Goal: Book appointment/travel/reservation

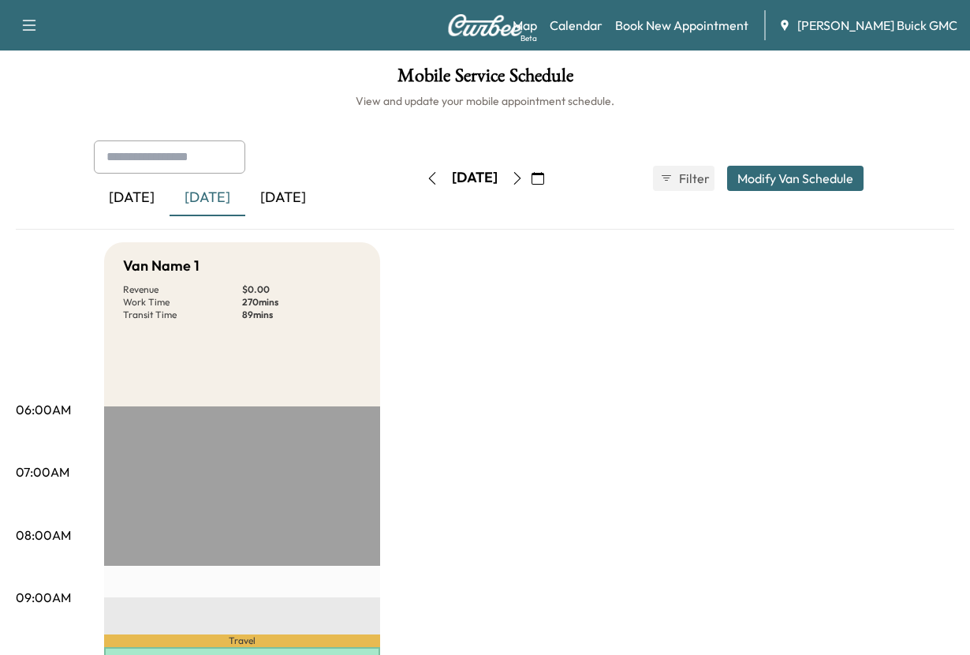
click at [419, 203] on div "[DATE] September 2025 S M T W T F S 31 1 2 3 4 5 6 7 8 9 10 11 12 13 14 15 16 1…" at bounding box center [485, 178] width 132 height 50
click at [321, 216] on div "[DATE]" at bounding box center [283, 198] width 76 height 36
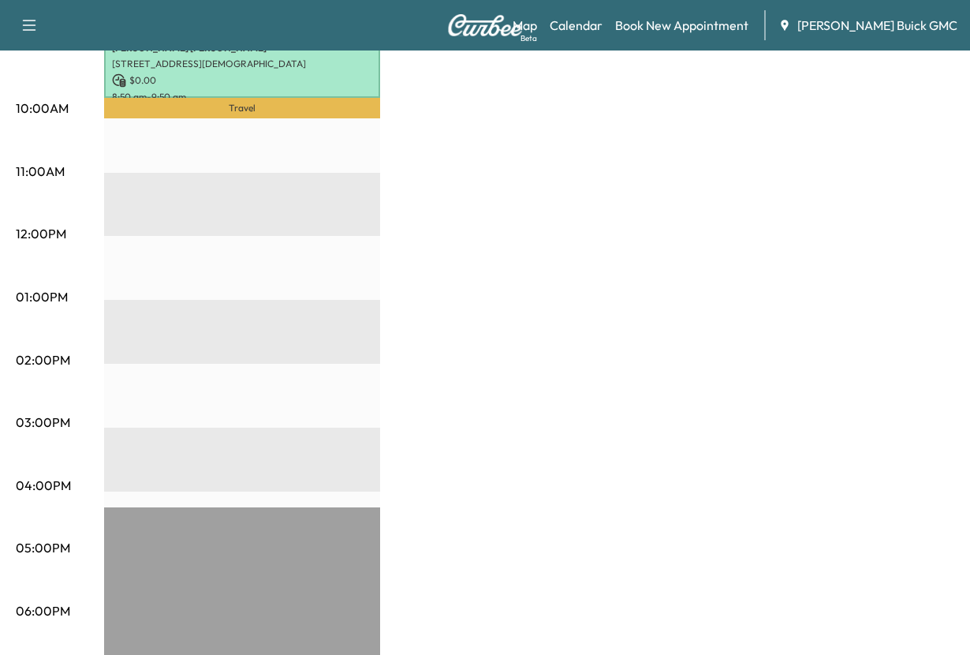
scroll to position [473, 0]
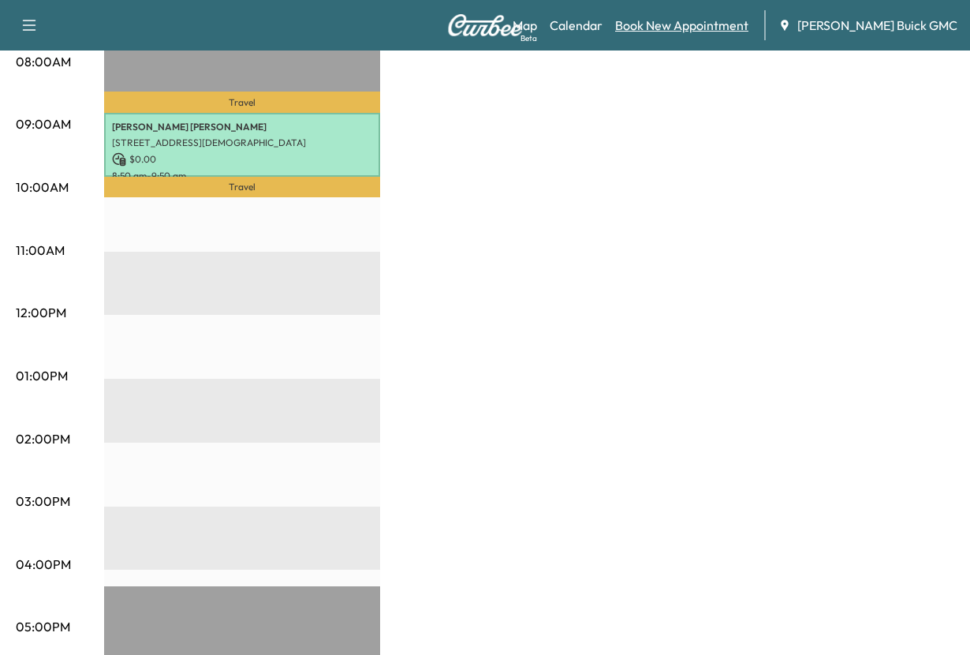
click at [652, 23] on link "Book New Appointment" at bounding box center [681, 25] width 133 height 19
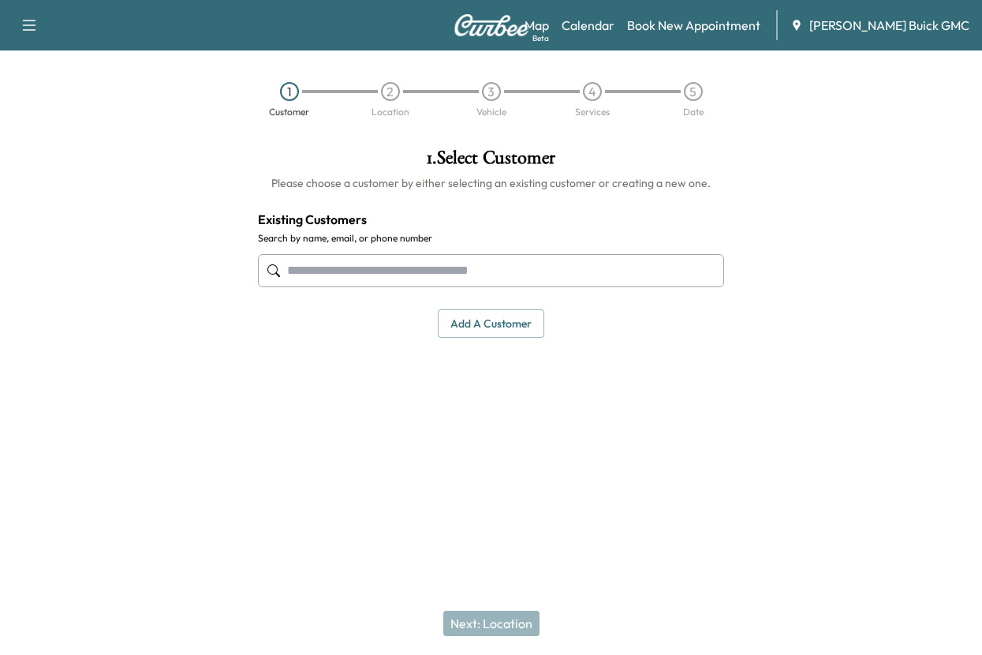
click at [337, 287] on input "text" at bounding box center [491, 270] width 466 height 33
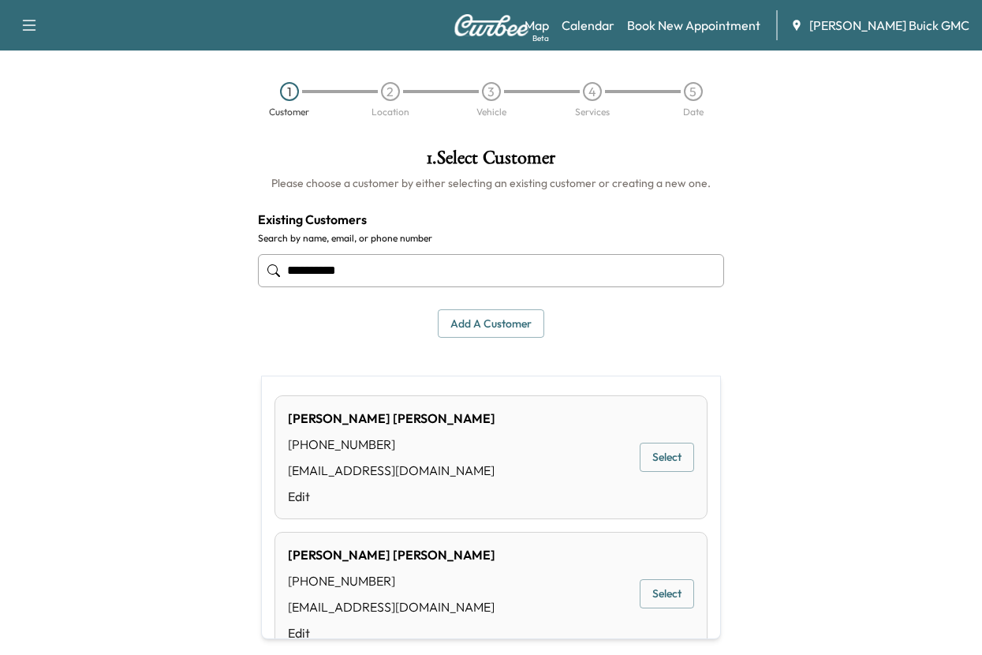
click at [651, 470] on button "Select" at bounding box center [667, 456] width 54 height 29
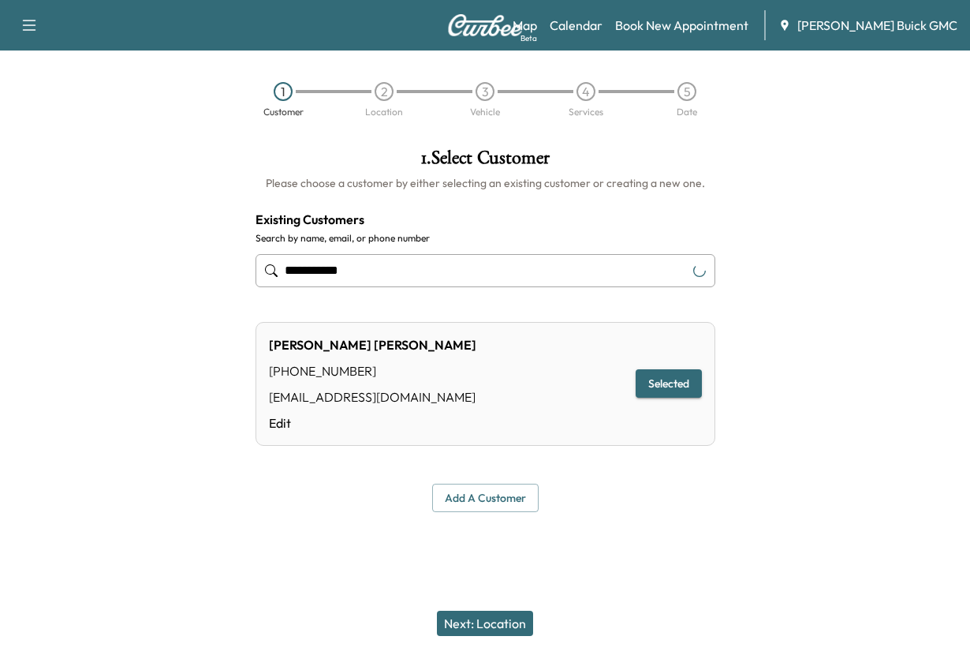
type input "**********"
click at [474, 610] on button "Next: Location" at bounding box center [485, 622] width 96 height 25
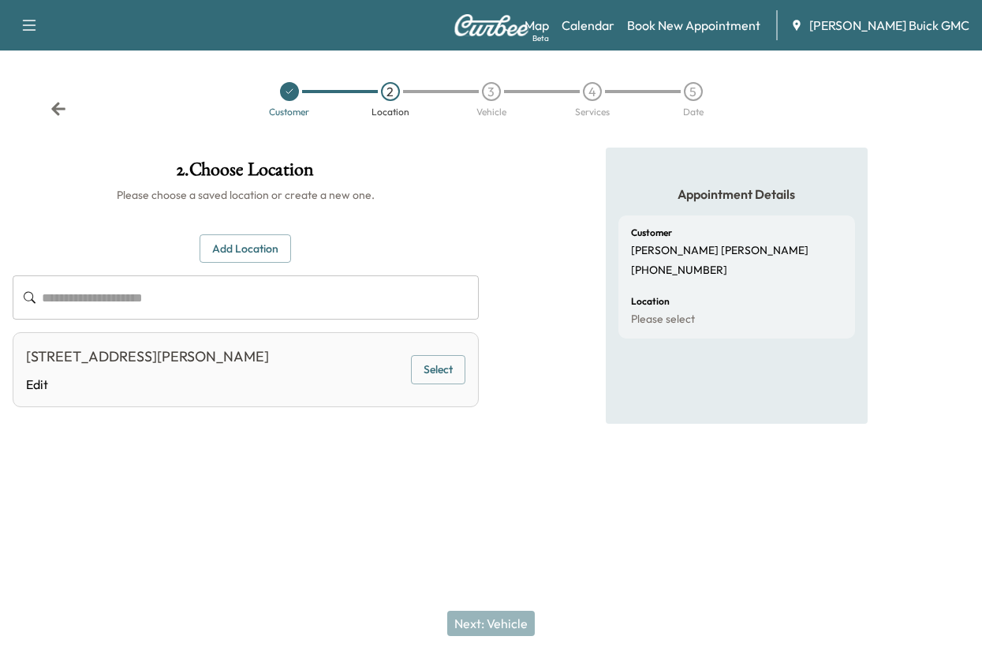
click at [420, 384] on button "Select" at bounding box center [438, 369] width 54 height 29
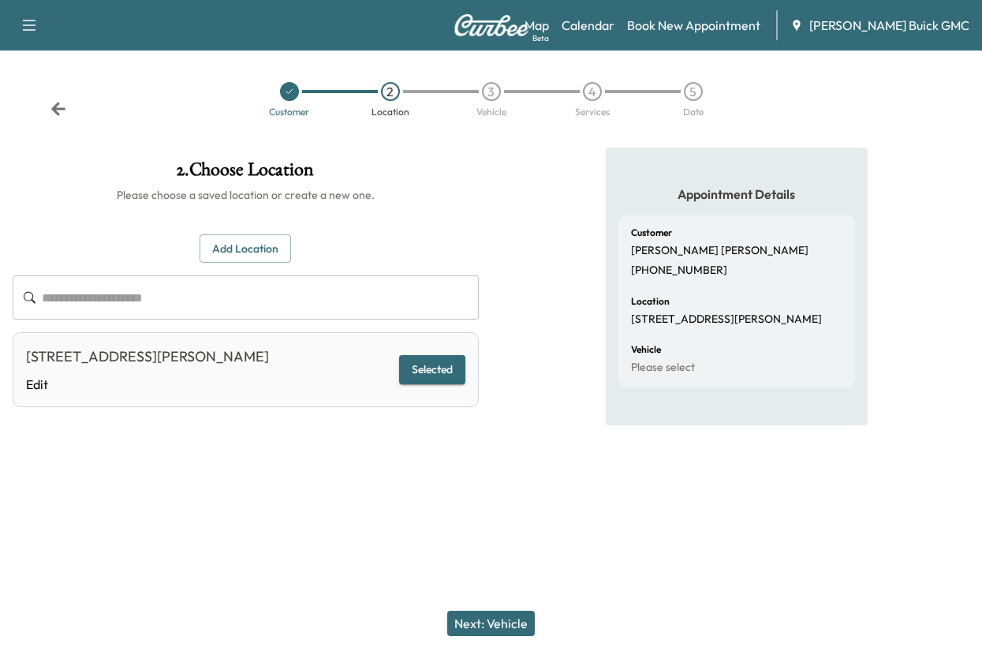
click at [469, 612] on button "Next: Vehicle" at bounding box center [491, 622] width 88 height 25
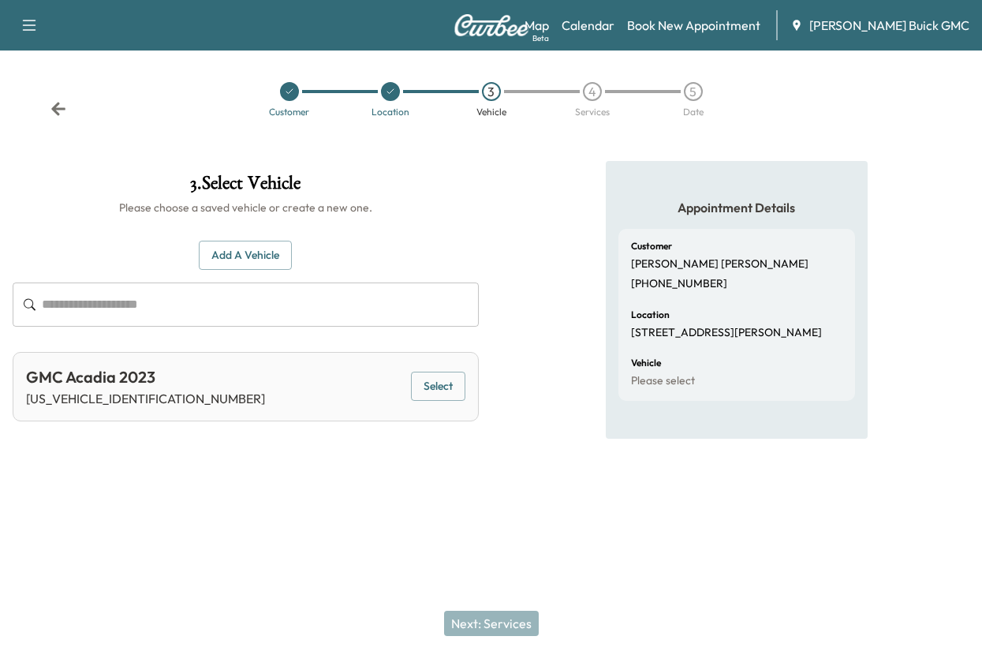
click at [416, 401] on button "Select" at bounding box center [438, 385] width 54 height 29
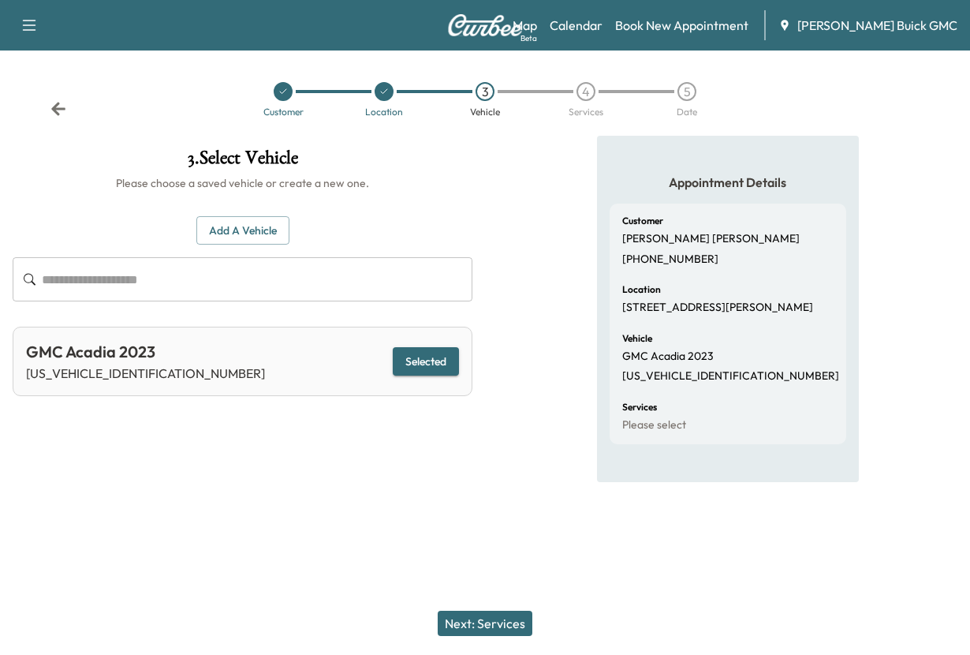
click at [470, 613] on button "Next: Services" at bounding box center [485, 622] width 95 height 25
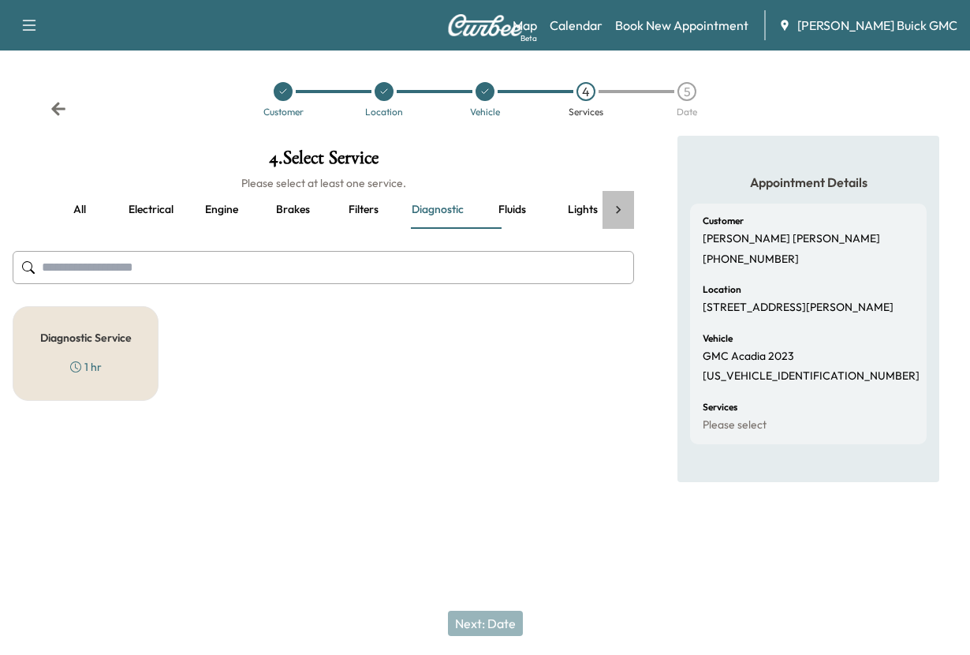
click at [619, 218] on icon at bounding box center [618, 210] width 16 height 16
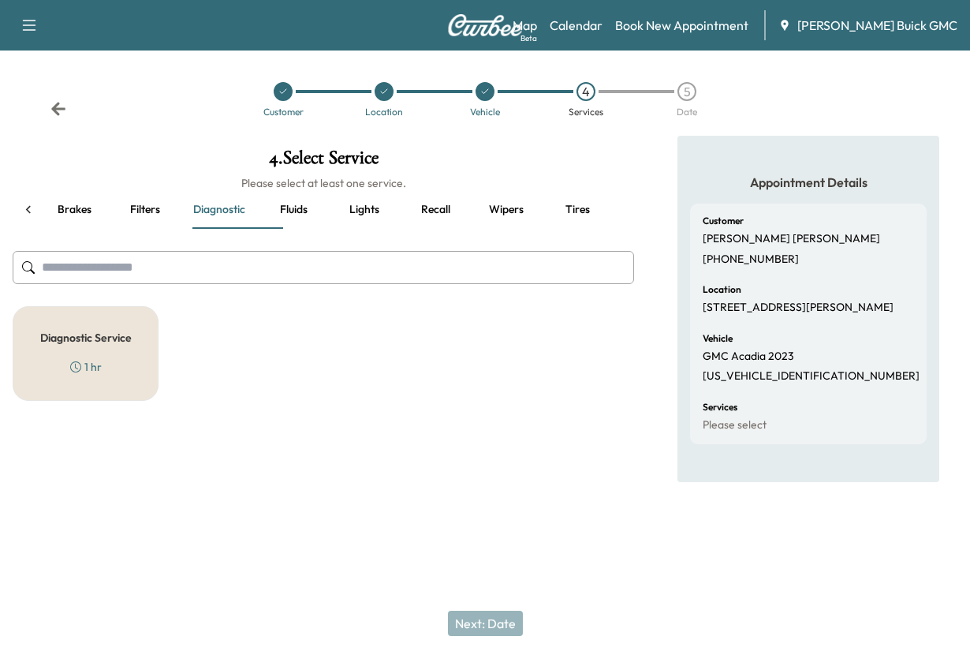
scroll to position [0, 260]
click at [25, 218] on icon at bounding box center [29, 210] width 16 height 16
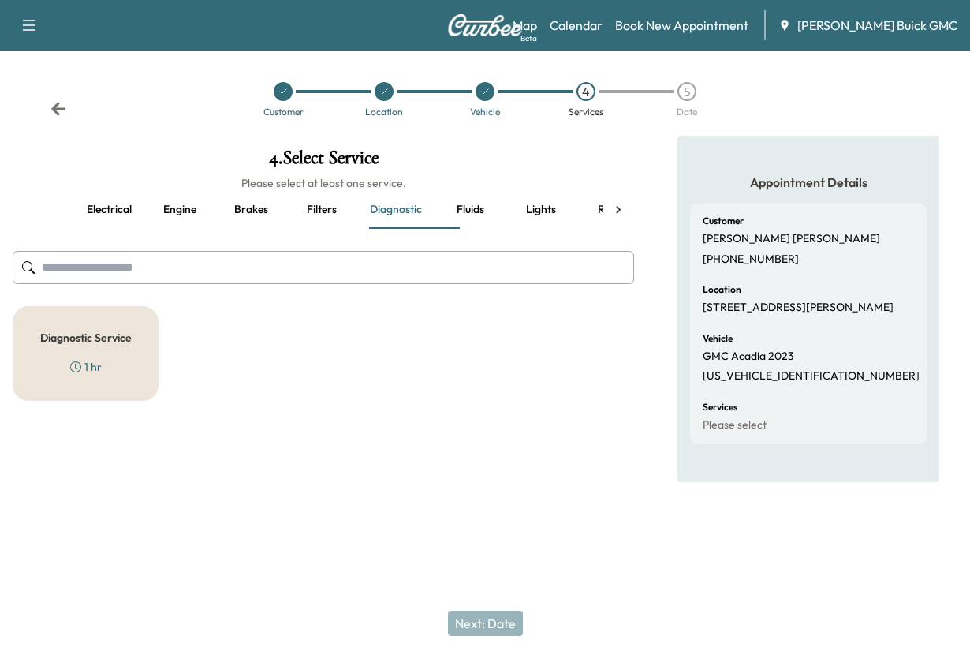
scroll to position [0, 0]
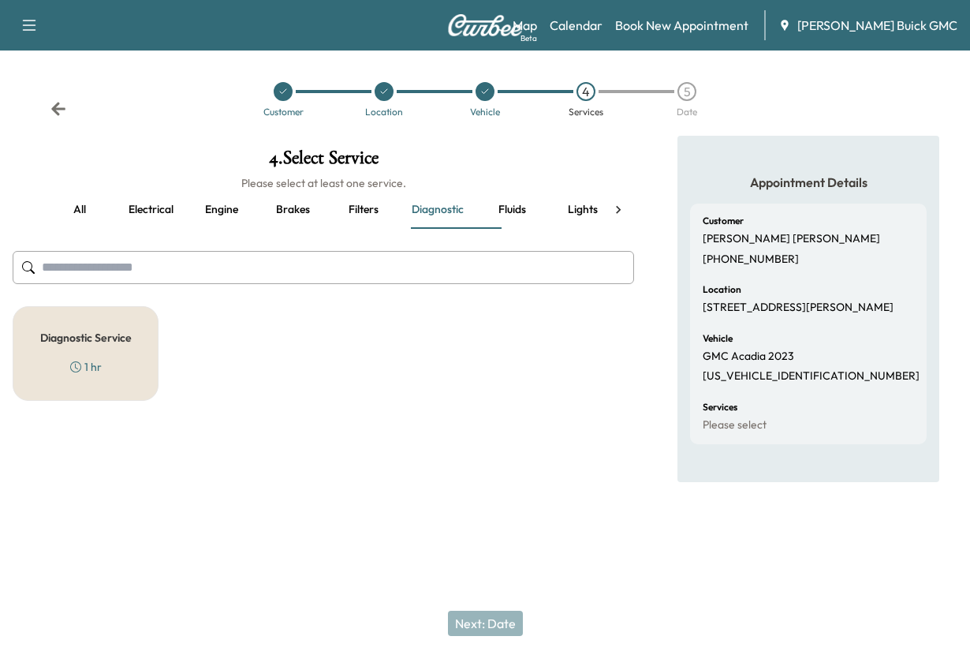
click at [85, 229] on button "all" at bounding box center [79, 210] width 71 height 38
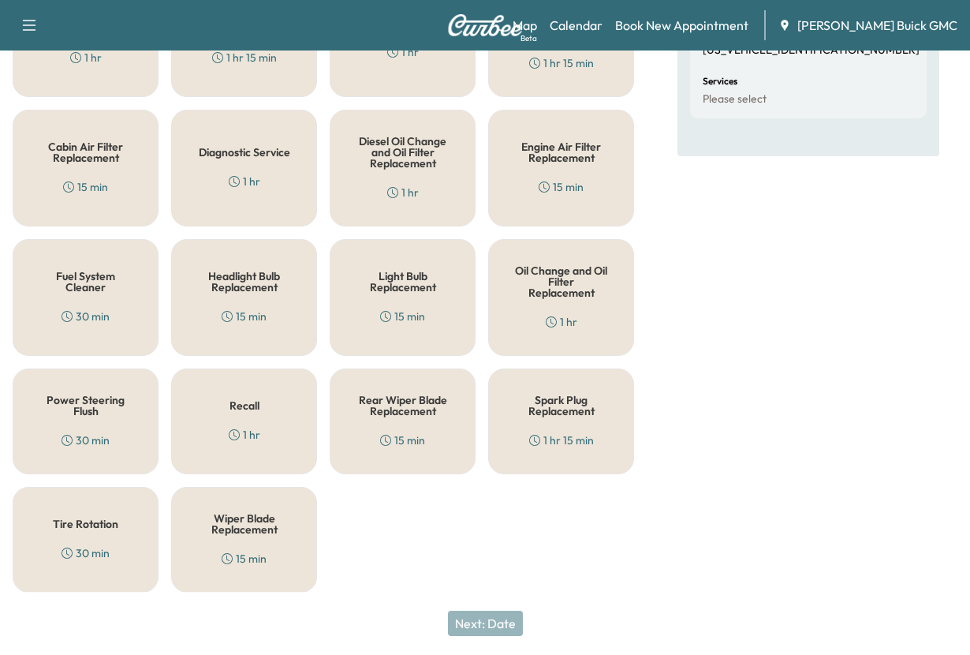
scroll to position [473, 0]
click at [550, 295] on h5 "Oil Change and Oil Filter Replacement" at bounding box center [561, 280] width 94 height 33
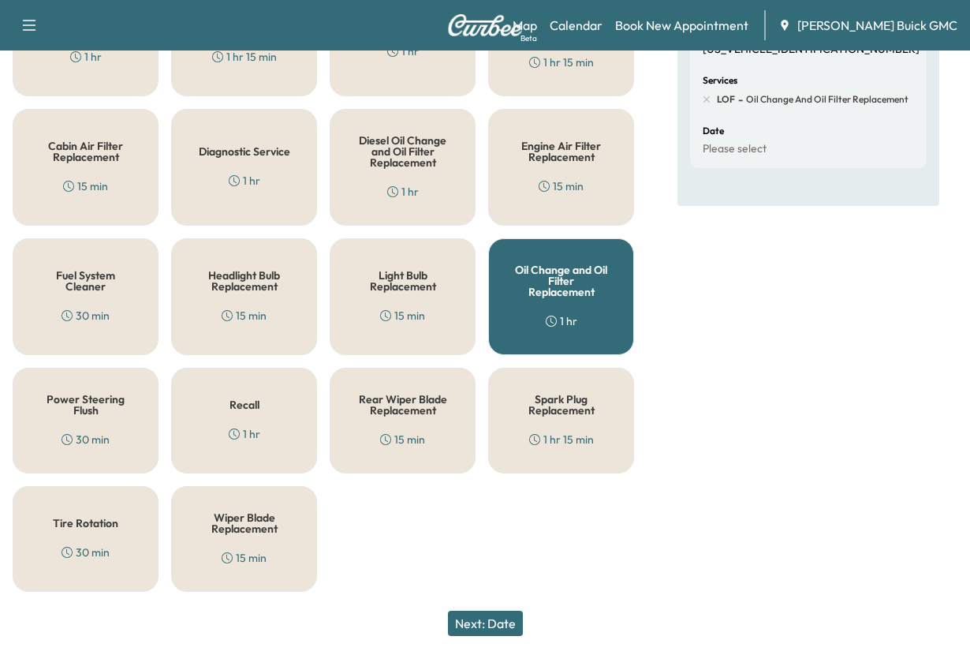
click at [480, 610] on button "Next: Date" at bounding box center [485, 622] width 75 height 25
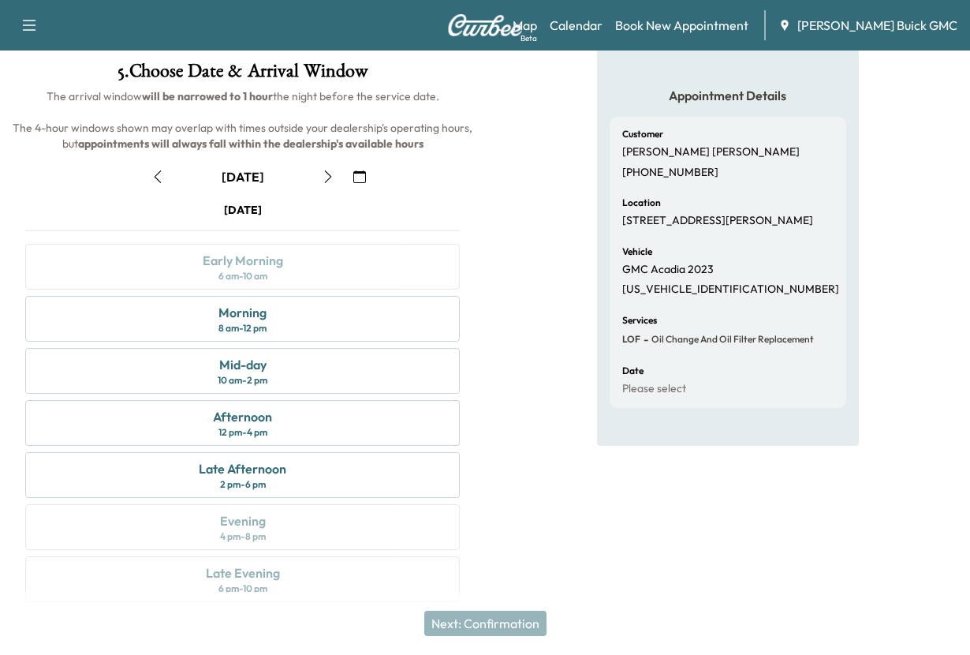
scroll to position [330, 0]
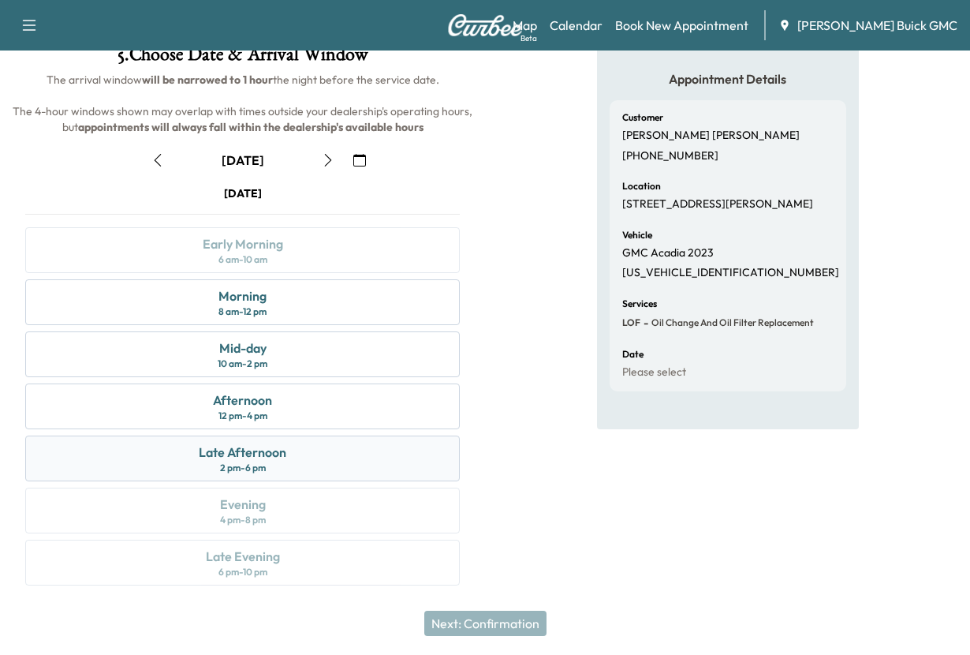
click at [233, 442] on div "Late Afternoon" at bounding box center [243, 451] width 88 height 19
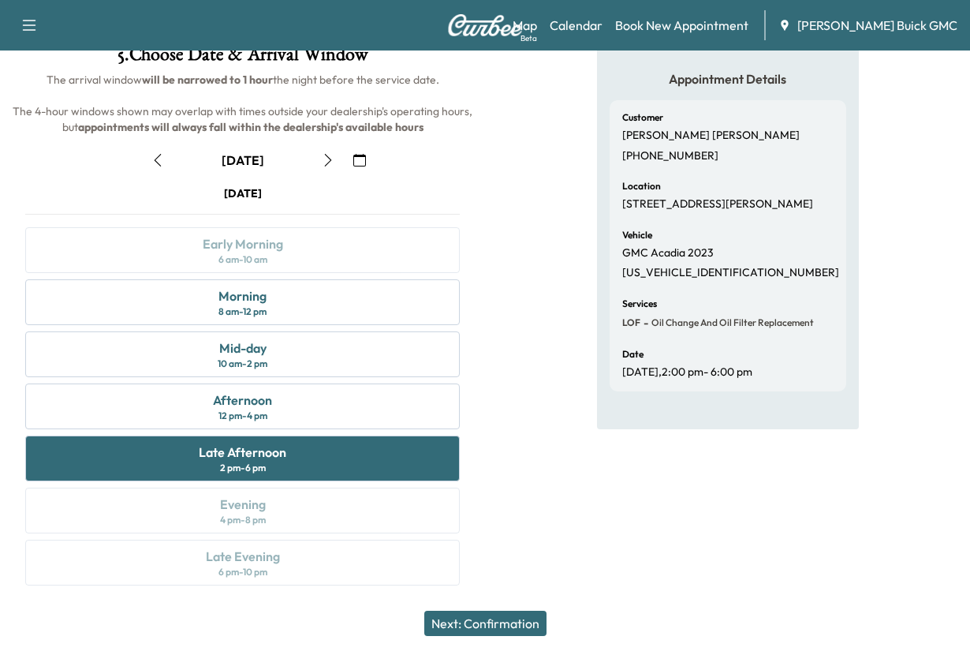
click at [487, 613] on button "Next: Confirmation" at bounding box center [485, 622] width 122 height 25
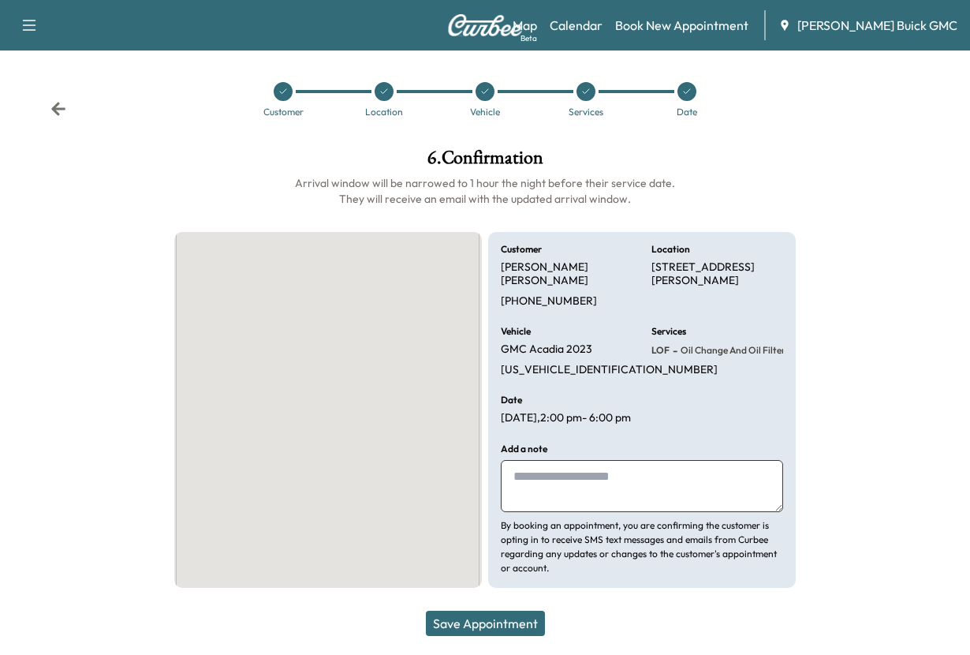
scroll to position [139, 0]
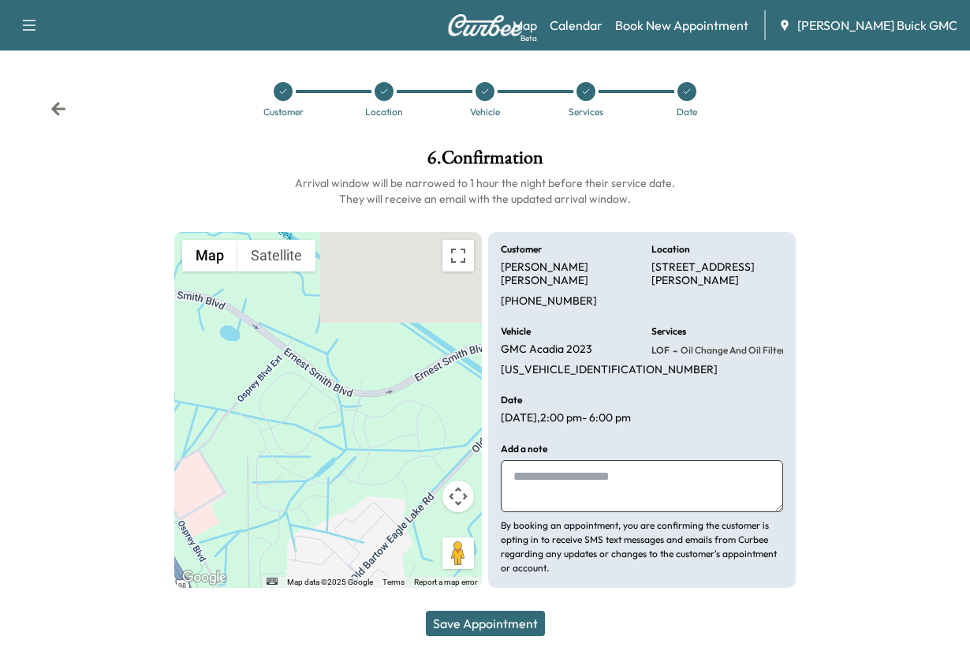
click at [550, 471] on textarea at bounding box center [642, 486] width 282 height 52
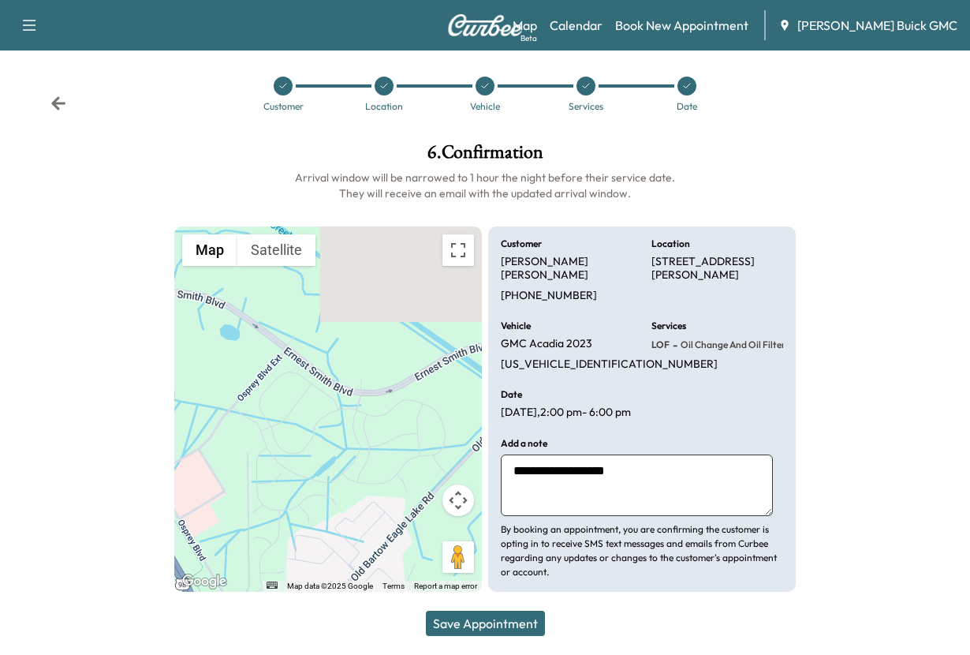
type textarea "**********"
click at [467, 610] on button "Save Appointment" at bounding box center [485, 622] width 119 height 25
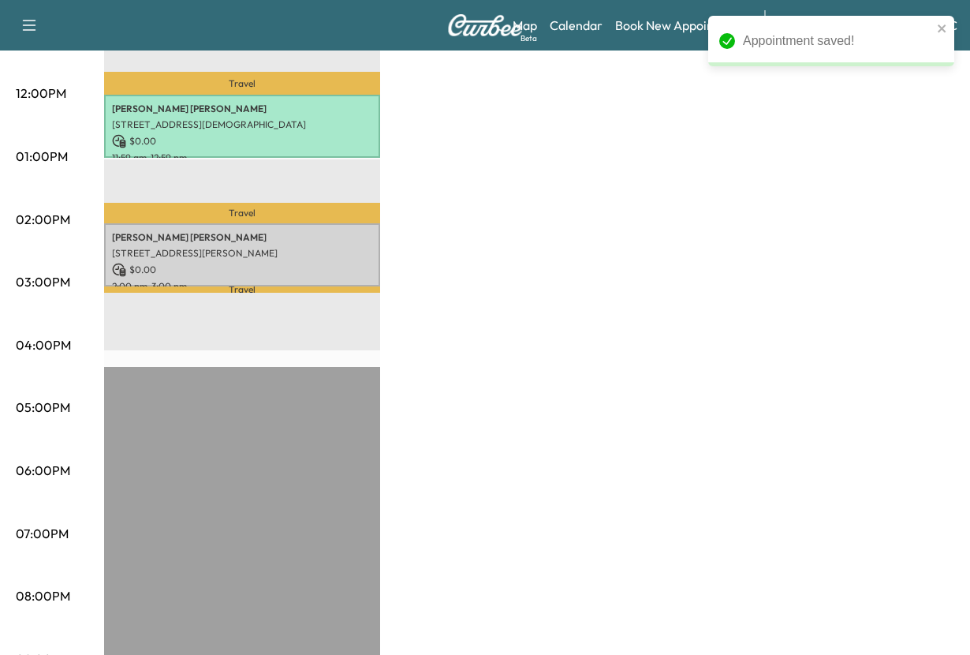
scroll to position [710, 0]
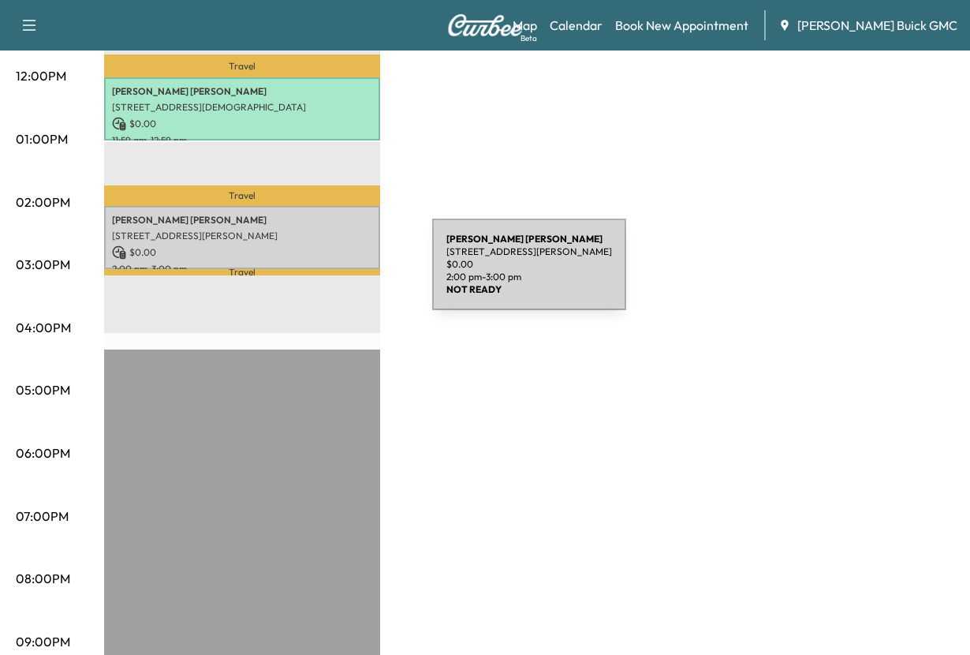
click at [314, 226] on p "[PERSON_NAME]" at bounding box center [242, 220] width 260 height 13
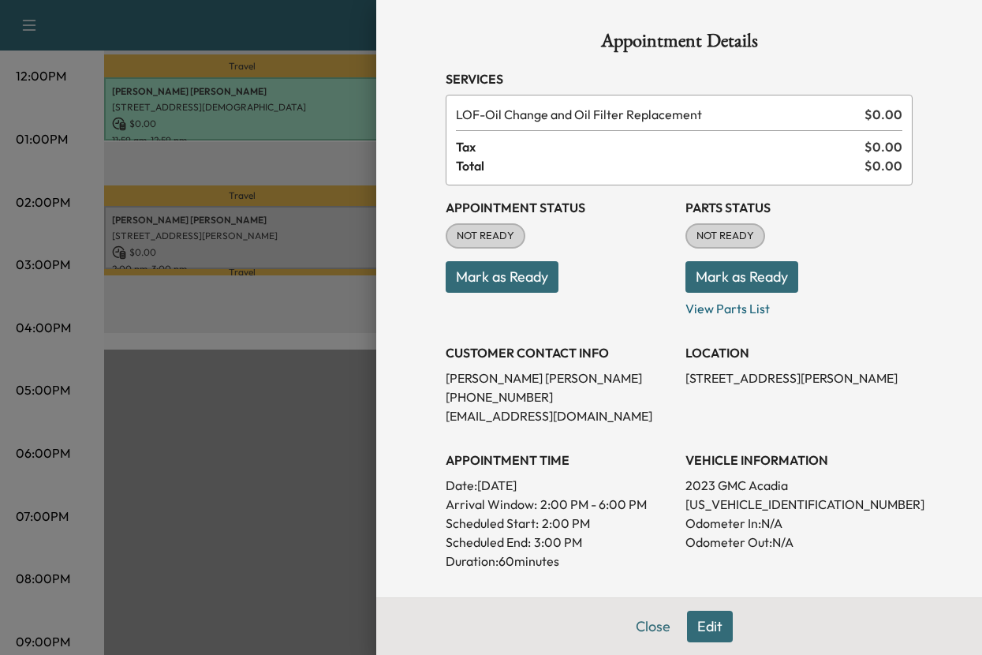
click at [472, 293] on button "Mark as Ready" at bounding box center [502, 277] width 113 height 32
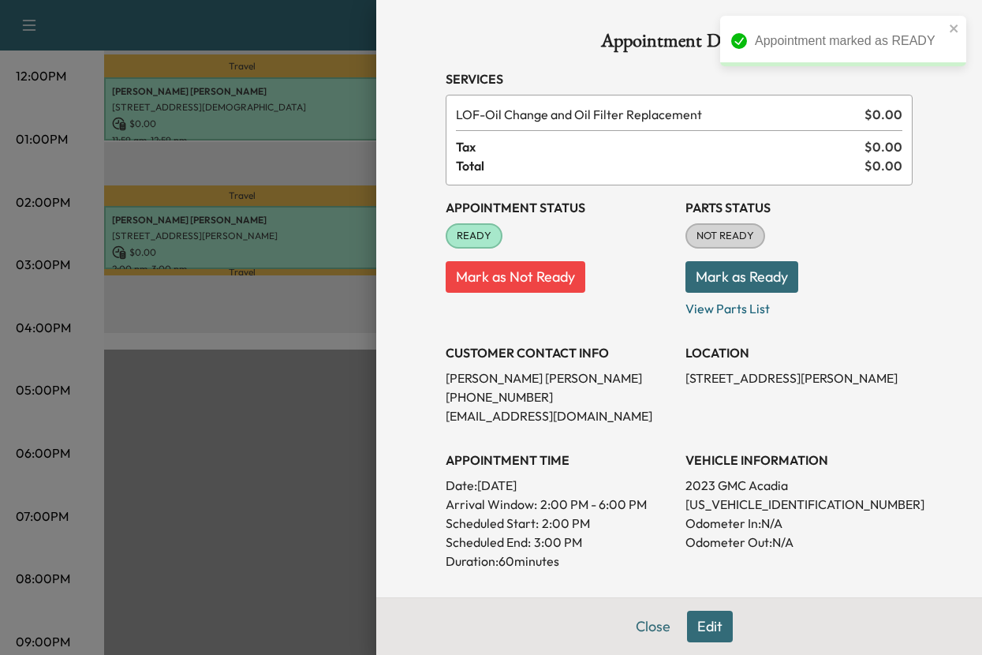
click at [714, 293] on button "Mark as Ready" at bounding box center [741, 277] width 113 height 32
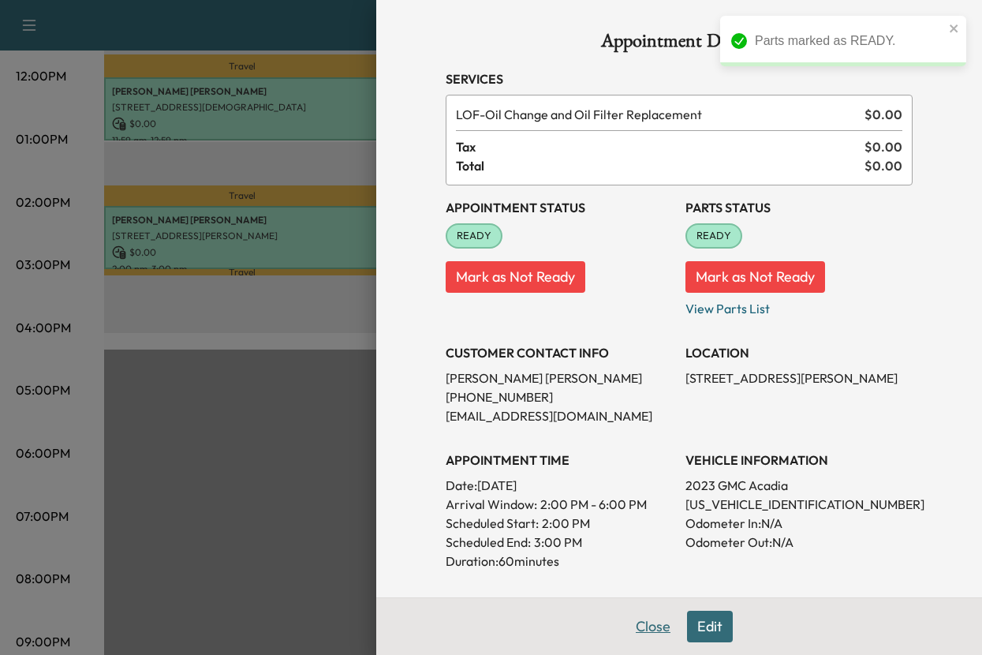
click at [625, 621] on button "Close" at bounding box center [652, 626] width 55 height 32
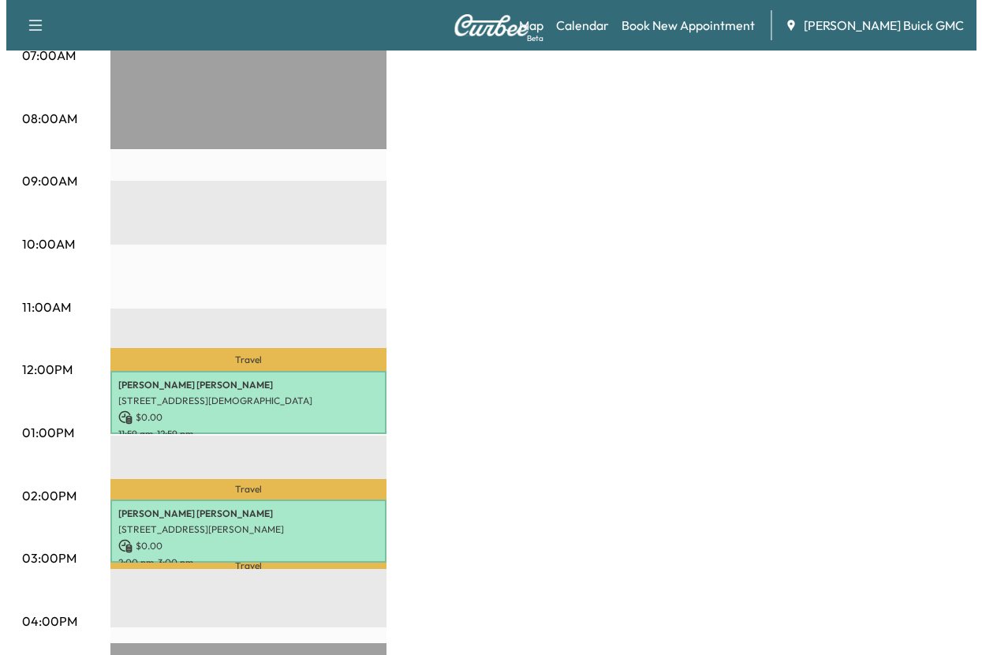
scroll to position [394, 0]
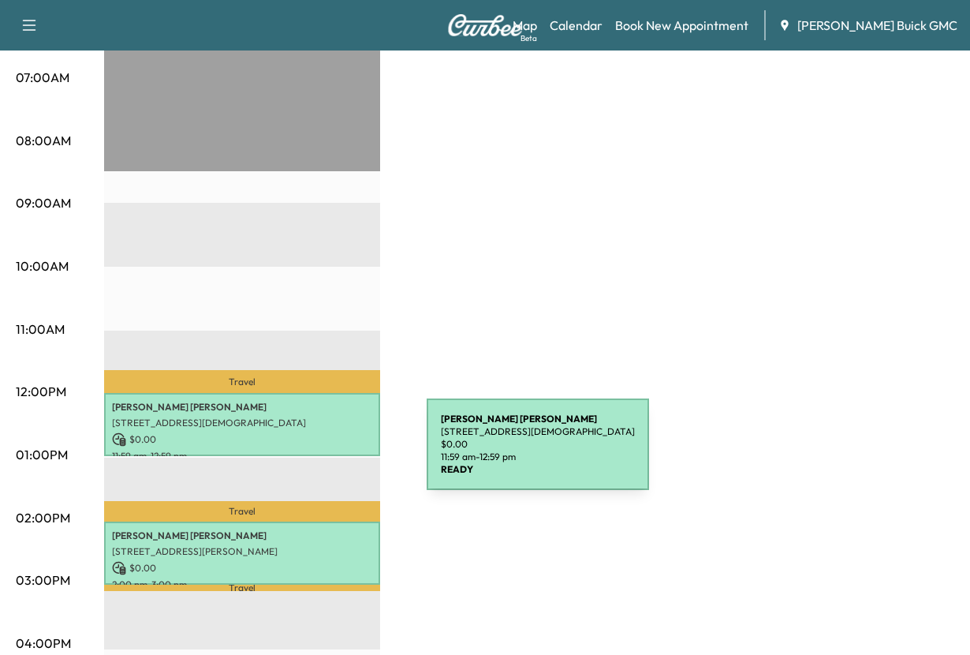
click at [308, 413] on p "[PERSON_NAME]" at bounding box center [242, 407] width 260 height 13
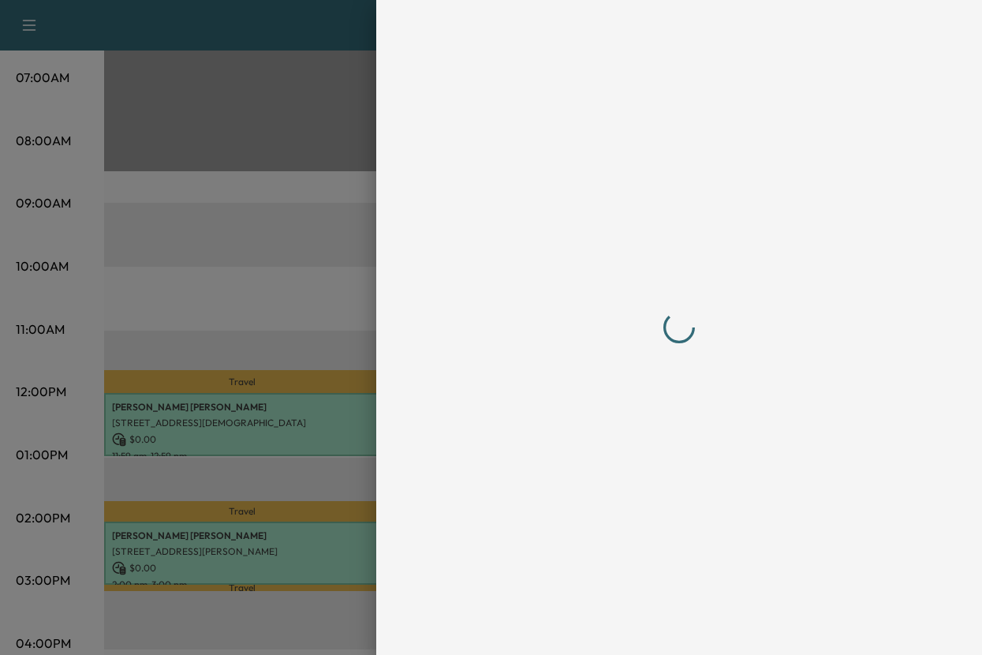
click at [308, 453] on div at bounding box center [491, 327] width 982 height 655
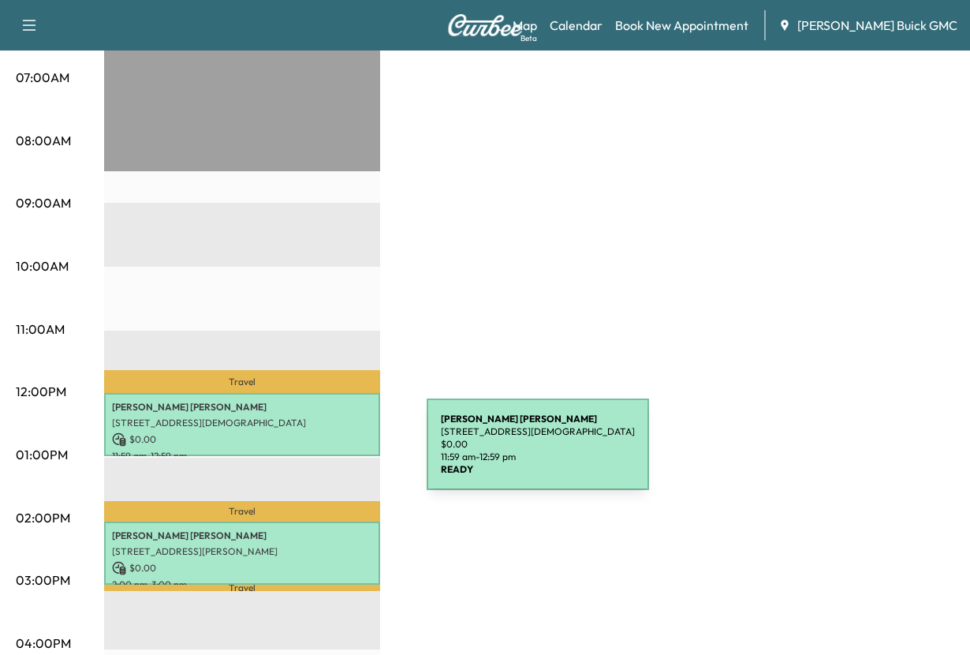
click at [308, 413] on p "[PERSON_NAME]" at bounding box center [242, 407] width 260 height 13
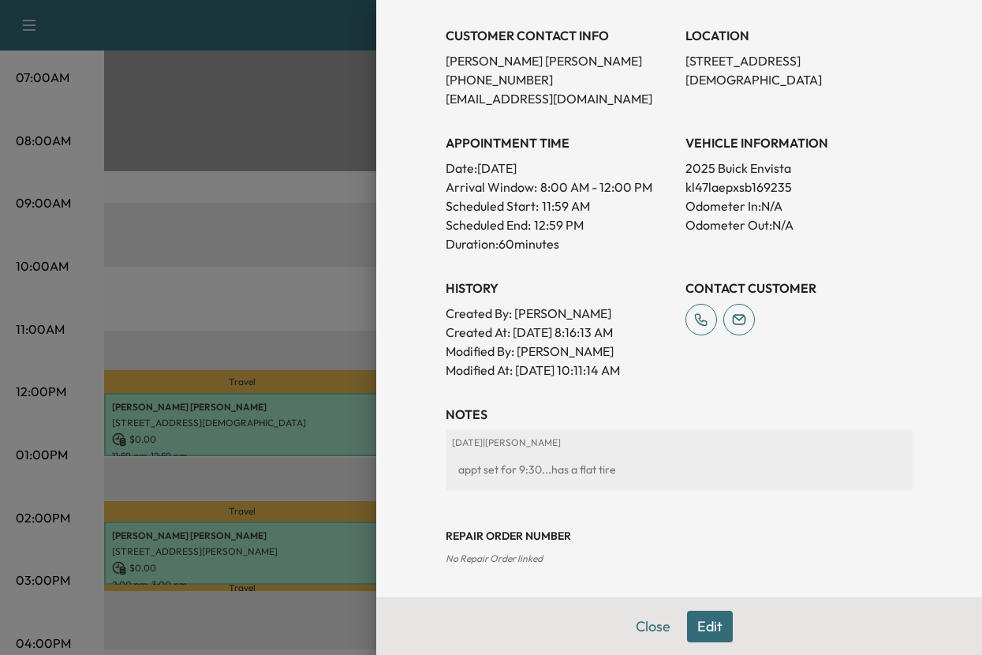
scroll to position [625, 0]
click at [688, 617] on button "Edit" at bounding box center [710, 626] width 46 height 32
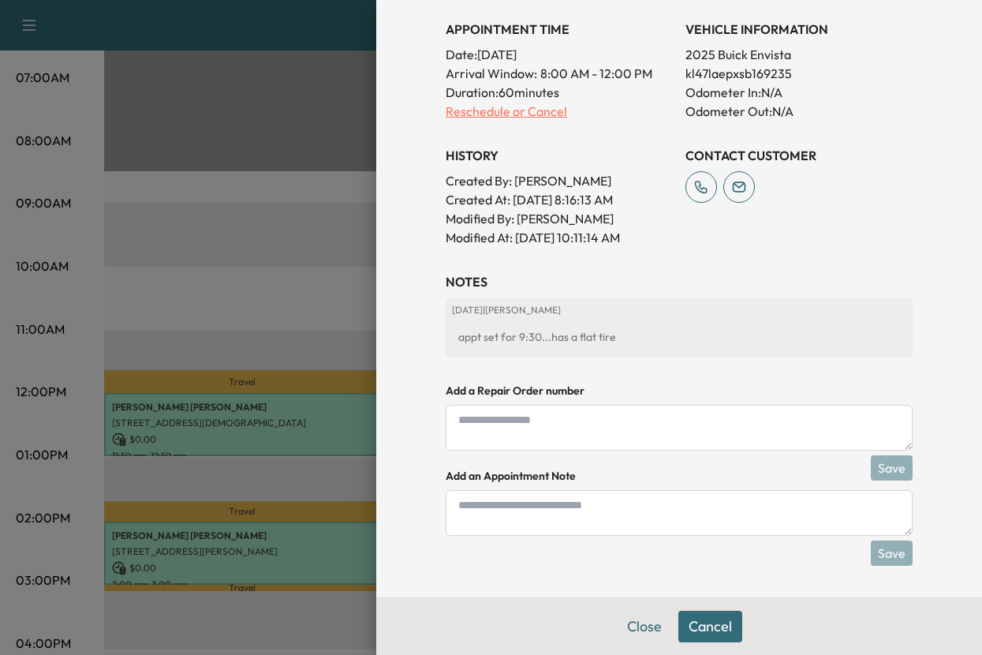
click at [463, 102] on p "Reschedule or Cancel" at bounding box center [559, 111] width 227 height 19
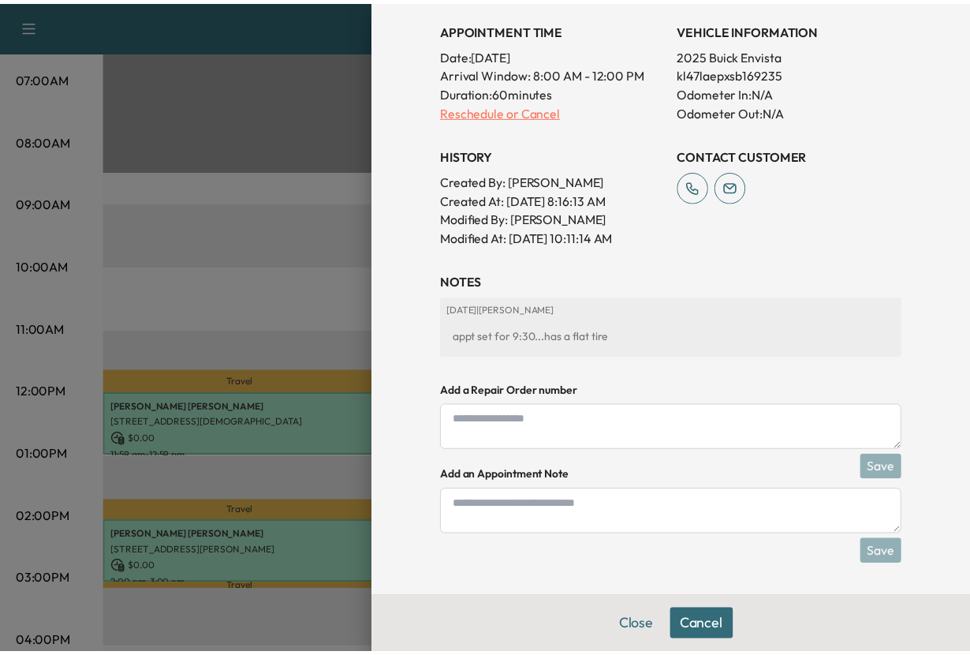
scroll to position [0, 0]
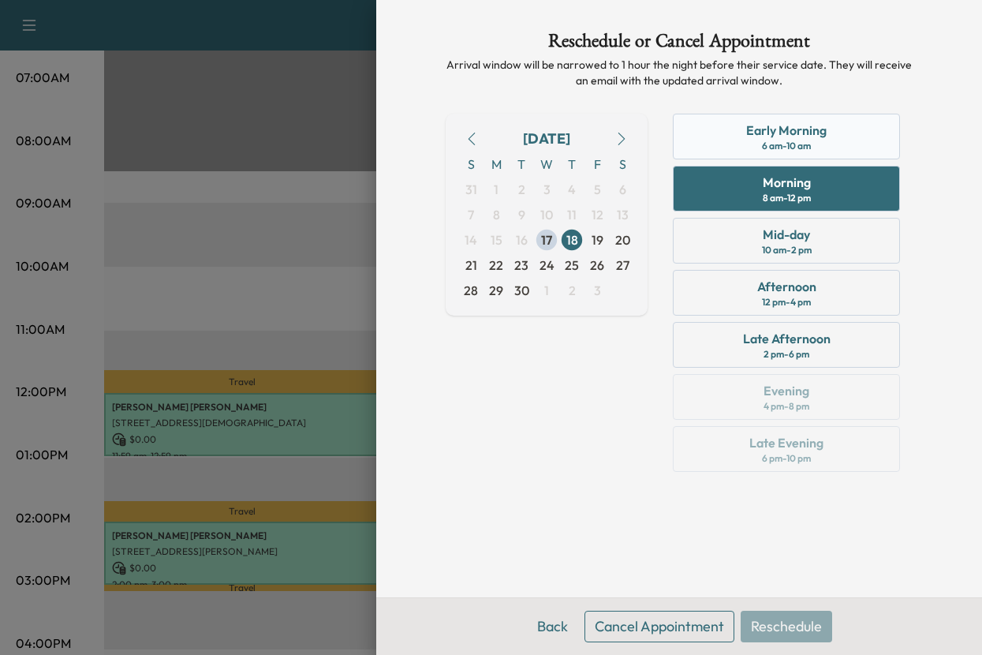
click at [777, 140] on div "Early Morning" at bounding box center [786, 130] width 80 height 19
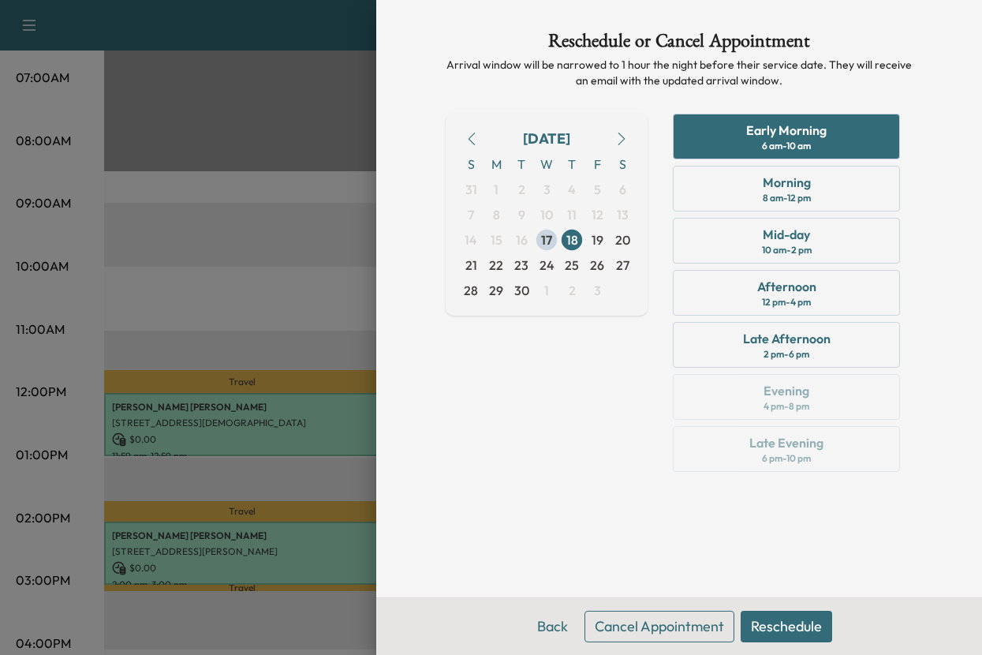
click at [778, 610] on button "Reschedule" at bounding box center [785, 626] width 91 height 32
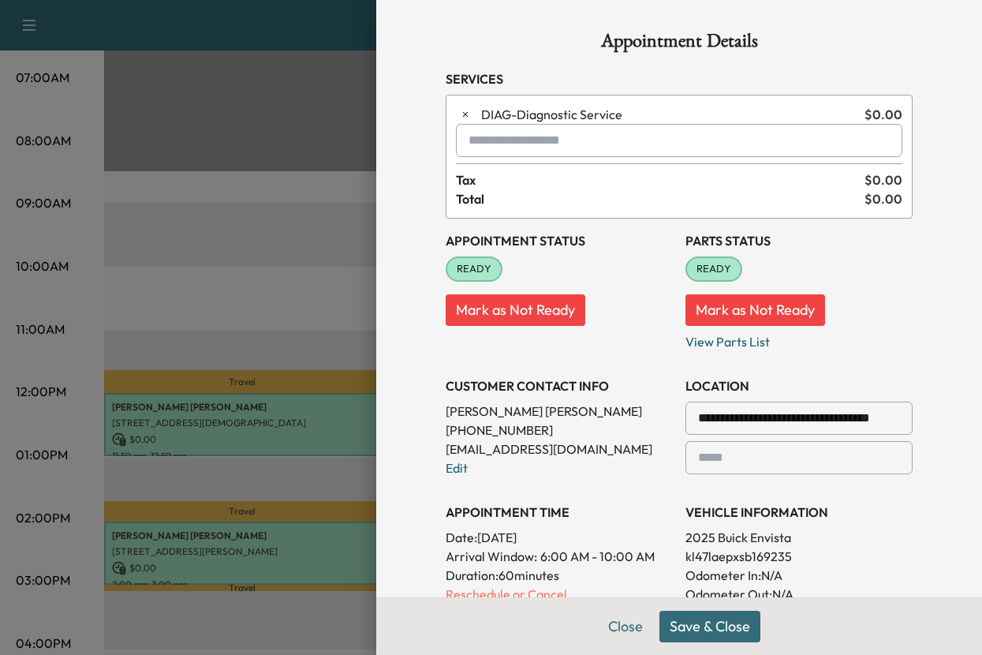
click at [678, 615] on button "Save & Close" at bounding box center [709, 626] width 101 height 32
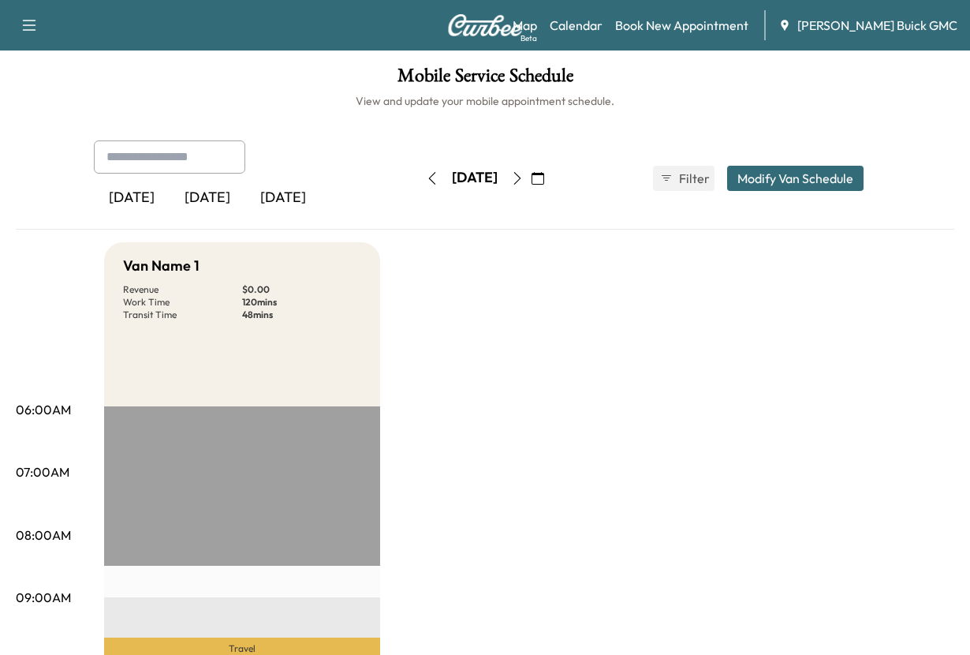
click at [243, 216] on div "[DATE]" at bounding box center [208, 198] width 76 height 36
